Goal: Navigation & Orientation: Find specific page/section

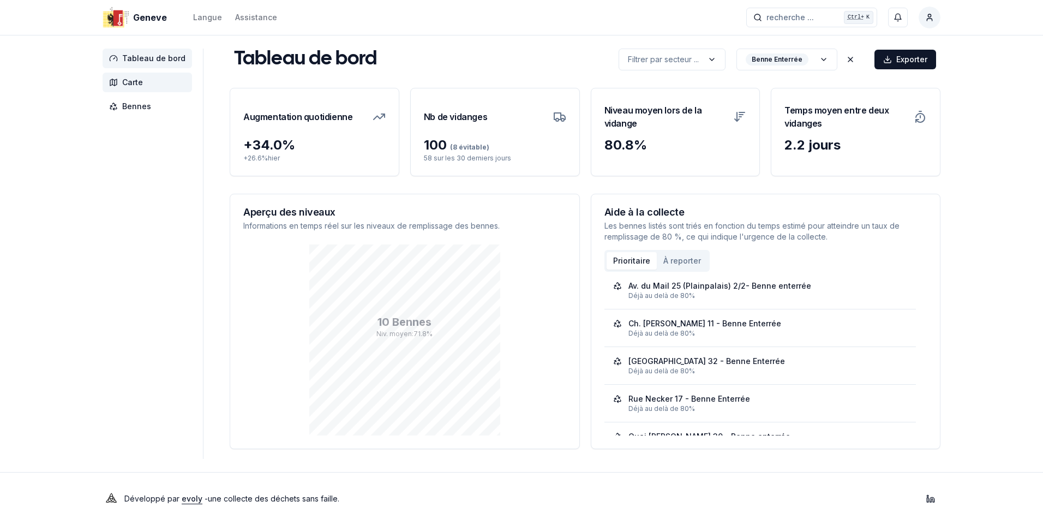
click at [137, 80] on span "Carte" at bounding box center [132, 82] width 21 height 11
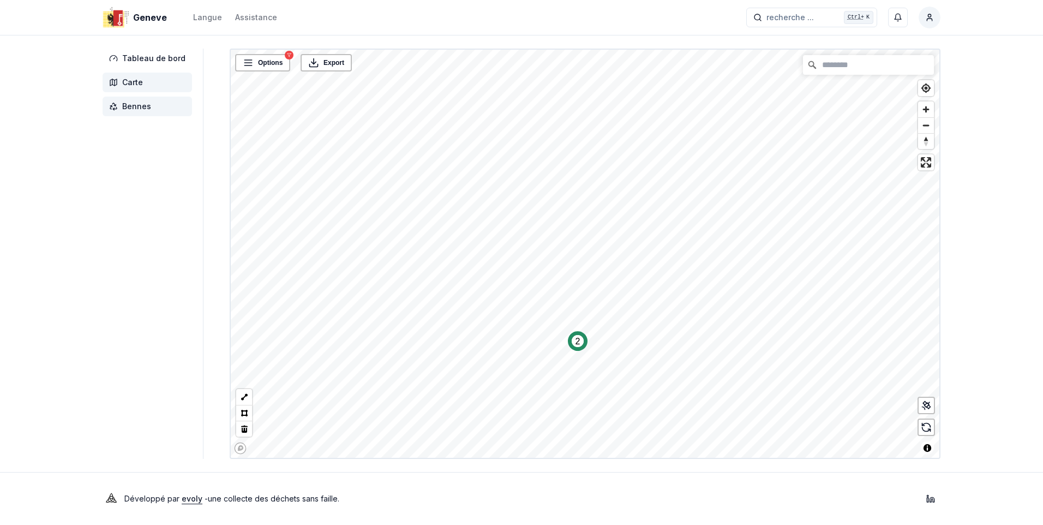
click at [142, 107] on span "Bennes" at bounding box center [136, 106] width 29 height 11
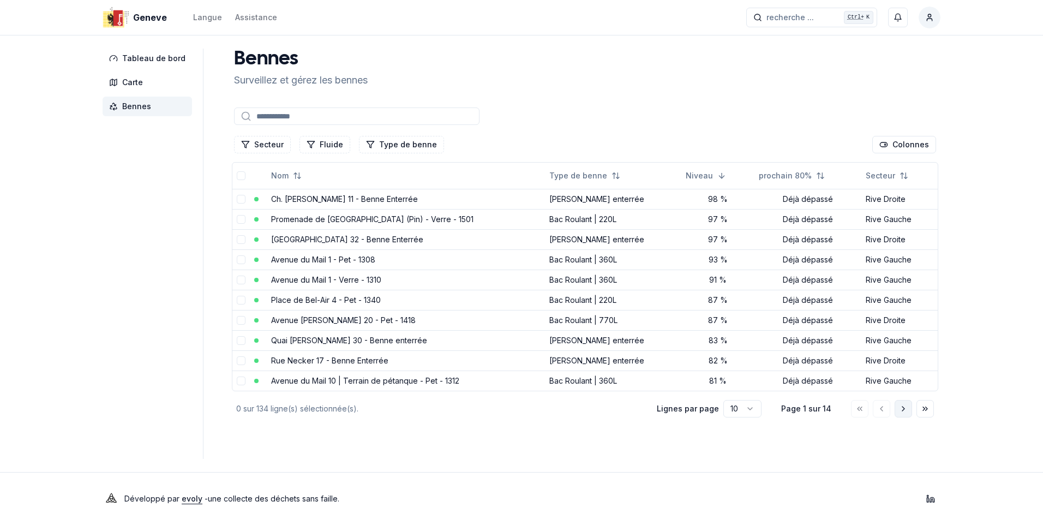
click at [903, 411] on icon "Aller à la page suivante" at bounding box center [903, 408] width 9 height 9
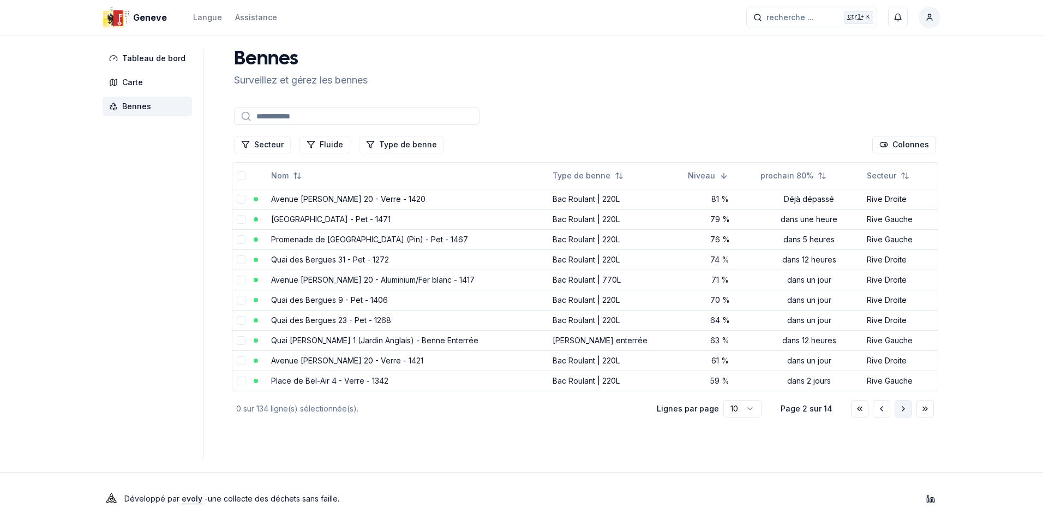
click at [903, 411] on icon "Aller à la page suivante" at bounding box center [903, 408] width 9 height 9
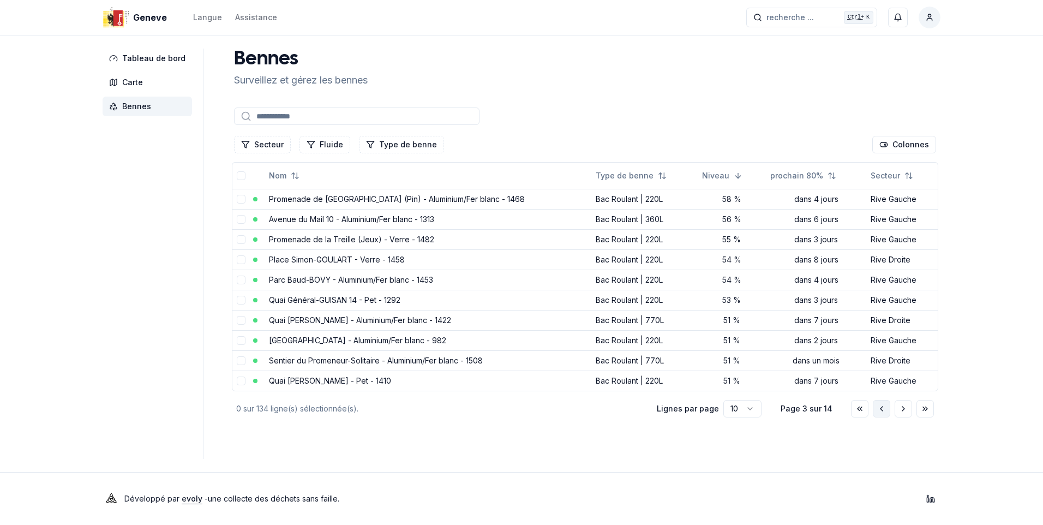
click at [879, 410] on icon "Aller à la page précédente" at bounding box center [881, 408] width 9 height 9
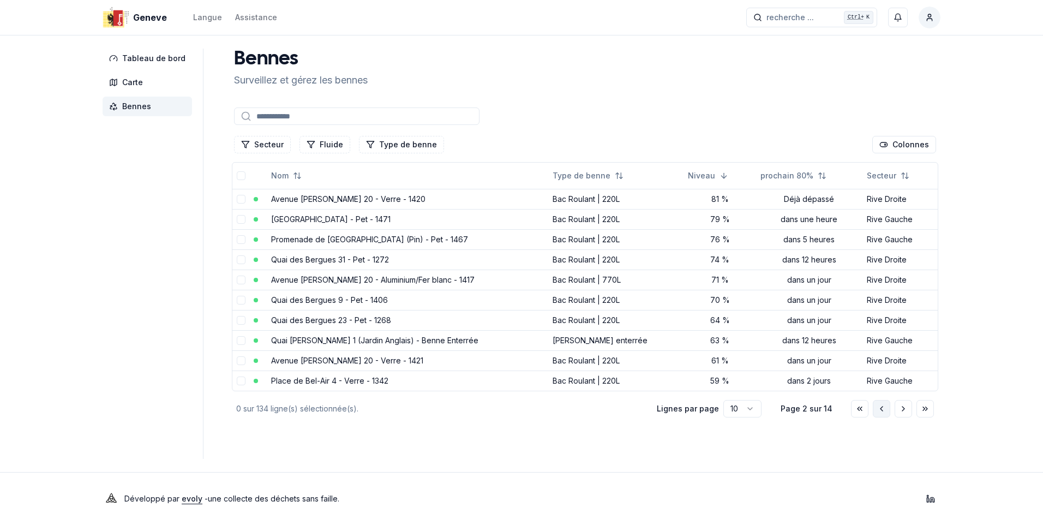
click at [879, 410] on icon "Aller à la page précédente" at bounding box center [881, 408] width 9 height 9
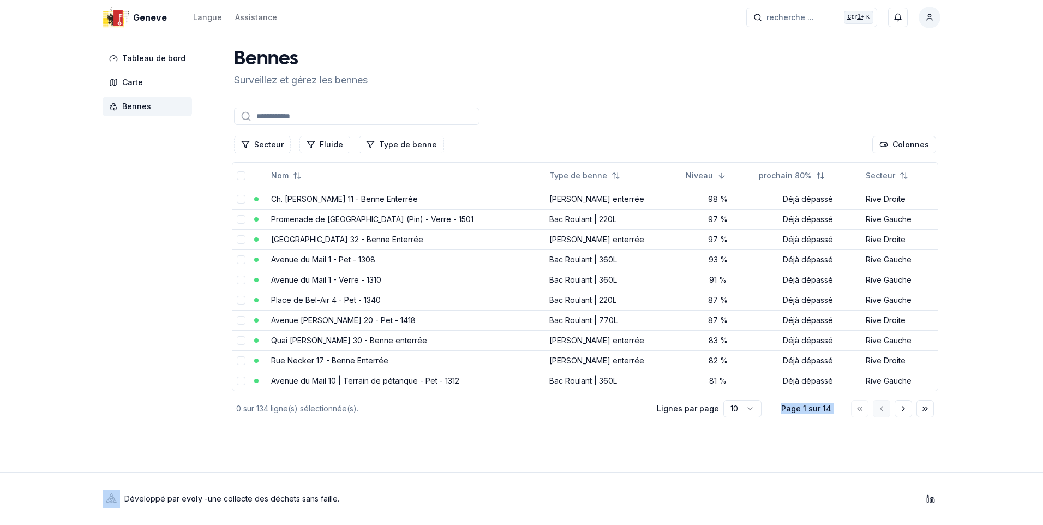
click at [879, 410] on div at bounding box center [892, 408] width 83 height 17
